Goal: Task Accomplishment & Management: Manage account settings

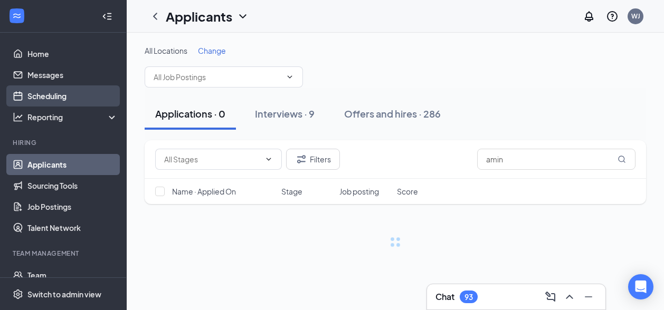
click at [52, 94] on link "Scheduling" at bounding box center [72, 96] width 90 height 21
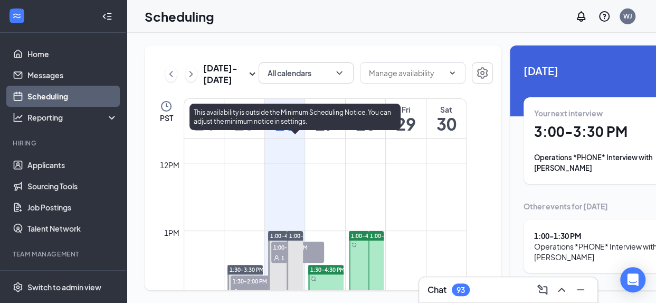
scroll to position [787, 0]
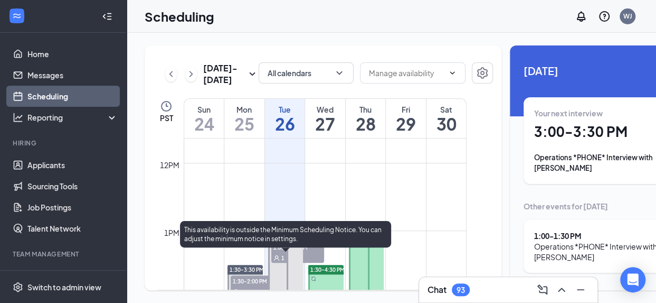
click at [279, 252] on span "1:00-1:30 PM" at bounding box center [297, 246] width 53 height 11
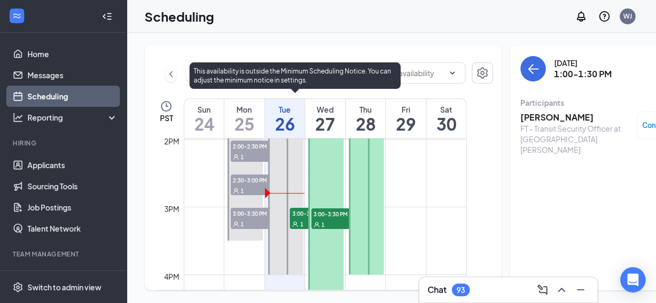
scroll to position [945, 0]
click at [296, 219] on span "3:00-3:30 PM" at bounding box center [316, 213] width 53 height 11
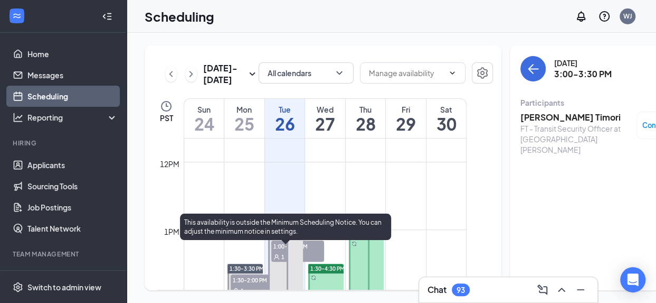
scroll to position [787, 0]
click at [277, 252] on span "1:00-1:30 PM" at bounding box center [297, 246] width 53 height 11
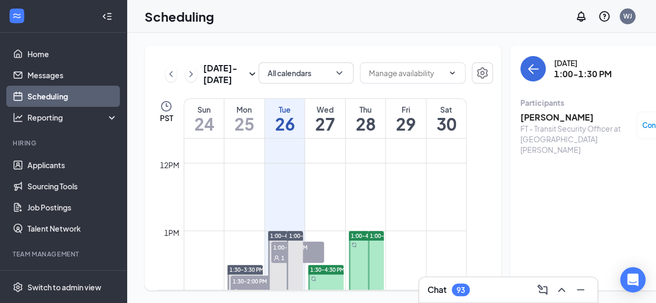
click at [460, 111] on h3 "[PERSON_NAME]" at bounding box center [576, 117] width 111 height 12
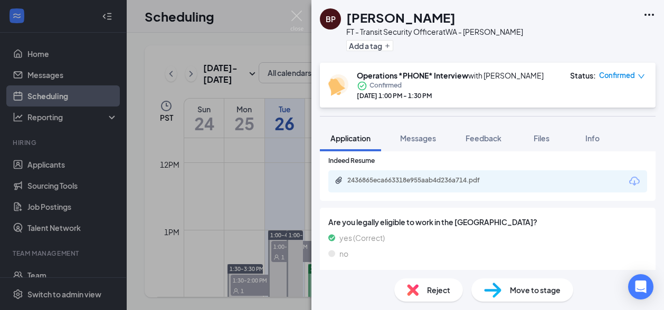
scroll to position [739, 0]
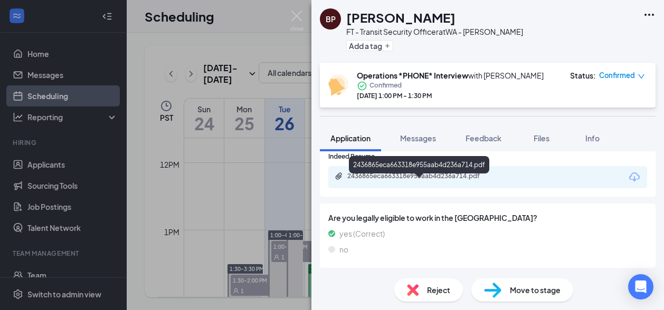
click at [377, 175] on div "2436865eca663318e955aab4d236a714.pdf" at bounding box center [421, 176] width 148 height 8
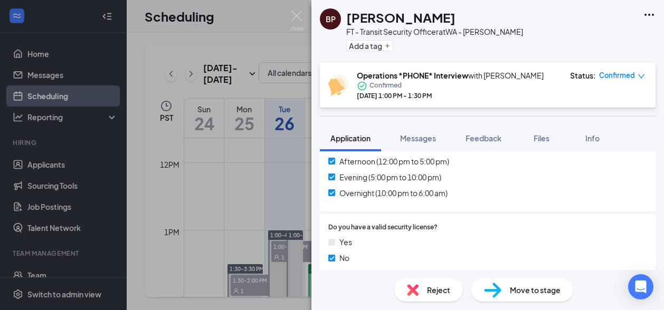
scroll to position [362, 0]
click at [297, 14] on img at bounding box center [296, 21] width 13 height 21
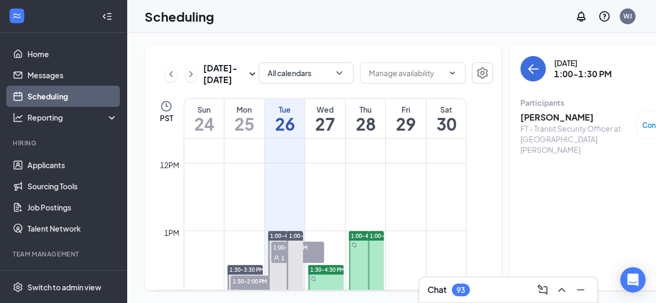
click at [460, 123] on div "FT - Transit Security Officer at [GEOGRAPHIC_DATA][PERSON_NAME]" at bounding box center [576, 139] width 111 height 32
click at [460, 111] on h3 "[PERSON_NAME]" at bounding box center [576, 117] width 111 height 12
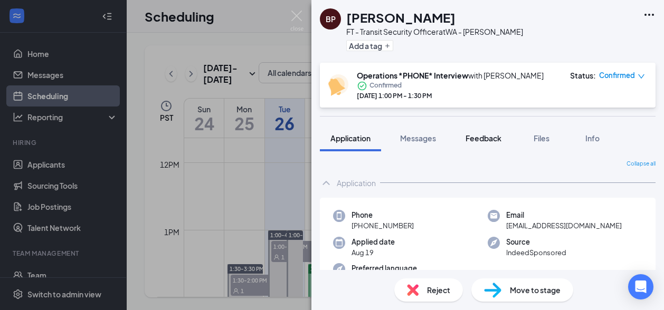
click at [460, 139] on span "Feedback" at bounding box center [484, 139] width 36 height 10
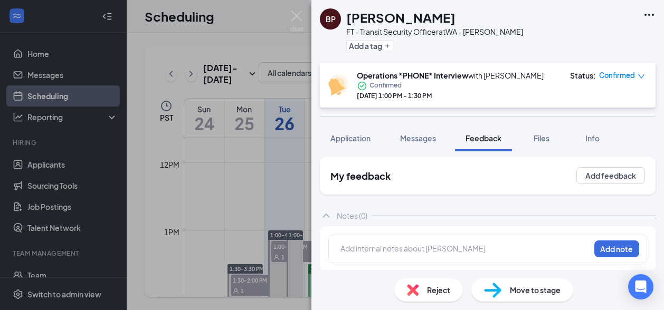
scroll to position [4, 0]
click at [372, 249] on div at bounding box center [465, 247] width 249 height 11
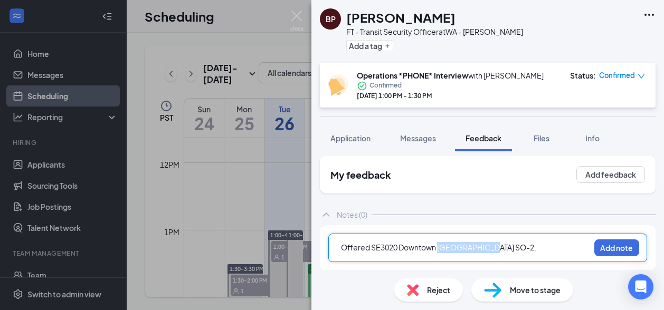
drag, startPoint x: 506, startPoint y: 245, endPoint x: 435, endPoint y: 254, distance: 71.9
click at [438, 253] on div "Offered SE3020 Downtown [GEOGRAPHIC_DATA] SO-2." at bounding box center [465, 249] width 249 height 14
click at [372, 249] on span "Offered SE3020 Downtown [GEOGRAPHIC_DATA] SO-2." at bounding box center [438, 248] width 195 height 10
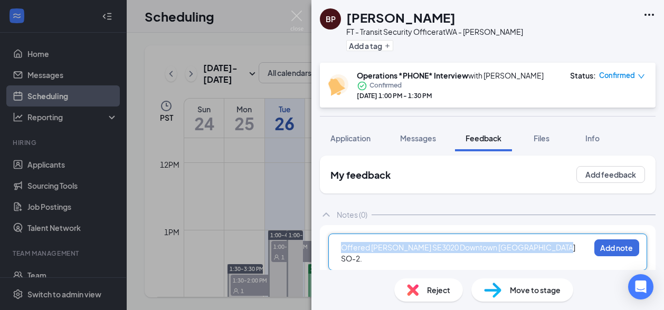
drag, startPoint x: 561, startPoint y: 248, endPoint x: 342, endPoint y: 247, distance: 219.1
click at [331, 243] on div "Offered [PERSON_NAME] SE3020 Downtown [GEOGRAPHIC_DATA] SO-2. Add note" at bounding box center [487, 252] width 319 height 37
copy span "Offered [PERSON_NAME] SE3020 Downtown [GEOGRAPHIC_DATA] SO-2."
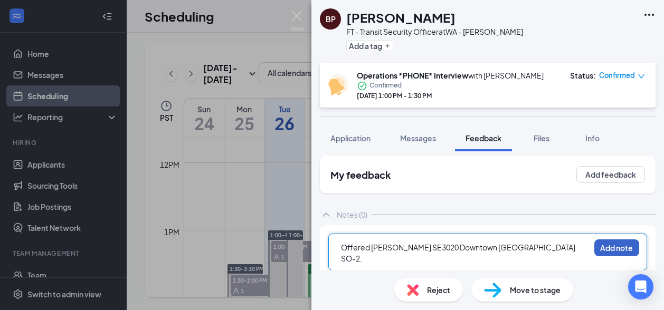
click at [460, 246] on button "Add note" at bounding box center [617, 248] width 45 height 17
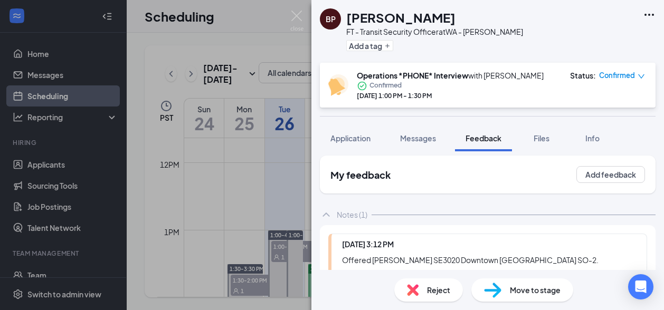
click at [460, 292] on div "Move to stage" at bounding box center [522, 290] width 102 height 23
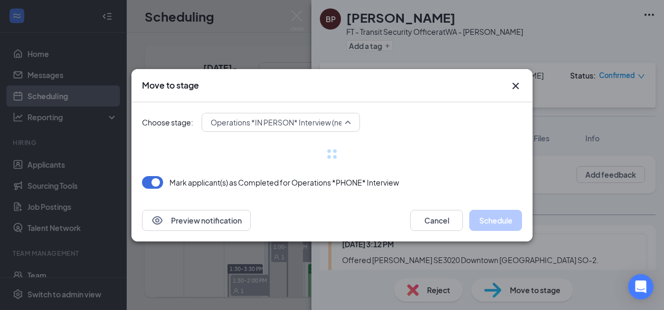
click at [345, 127] on span "Operations *IN PERSON* Interview (next stage)" at bounding box center [292, 123] width 162 height 16
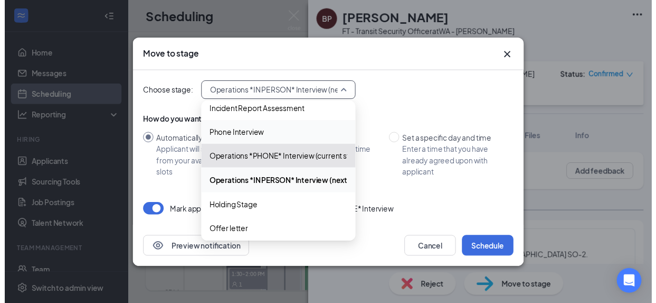
scroll to position [109, 0]
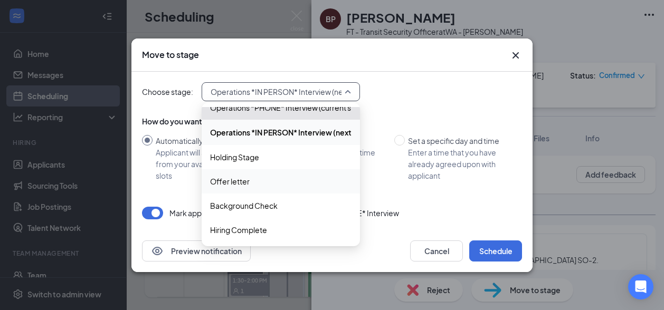
click at [239, 183] on span "Offer letter" at bounding box center [230, 182] width 40 height 12
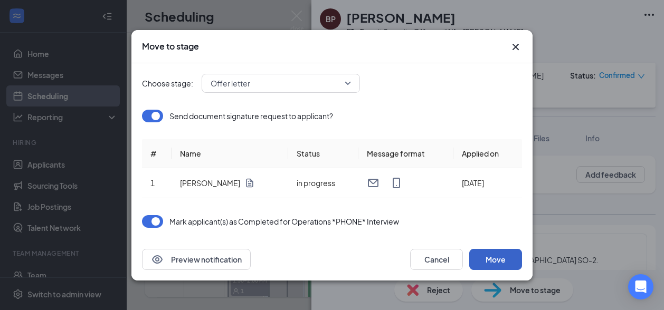
click at [460, 259] on button "Move" at bounding box center [495, 259] width 53 height 21
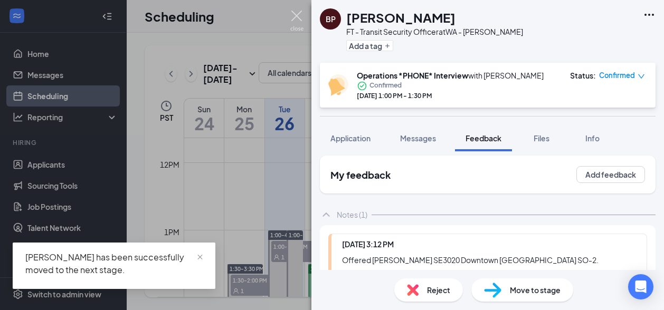
click at [297, 13] on img at bounding box center [296, 21] width 13 height 21
